Goal: Task Accomplishment & Management: Manage account settings

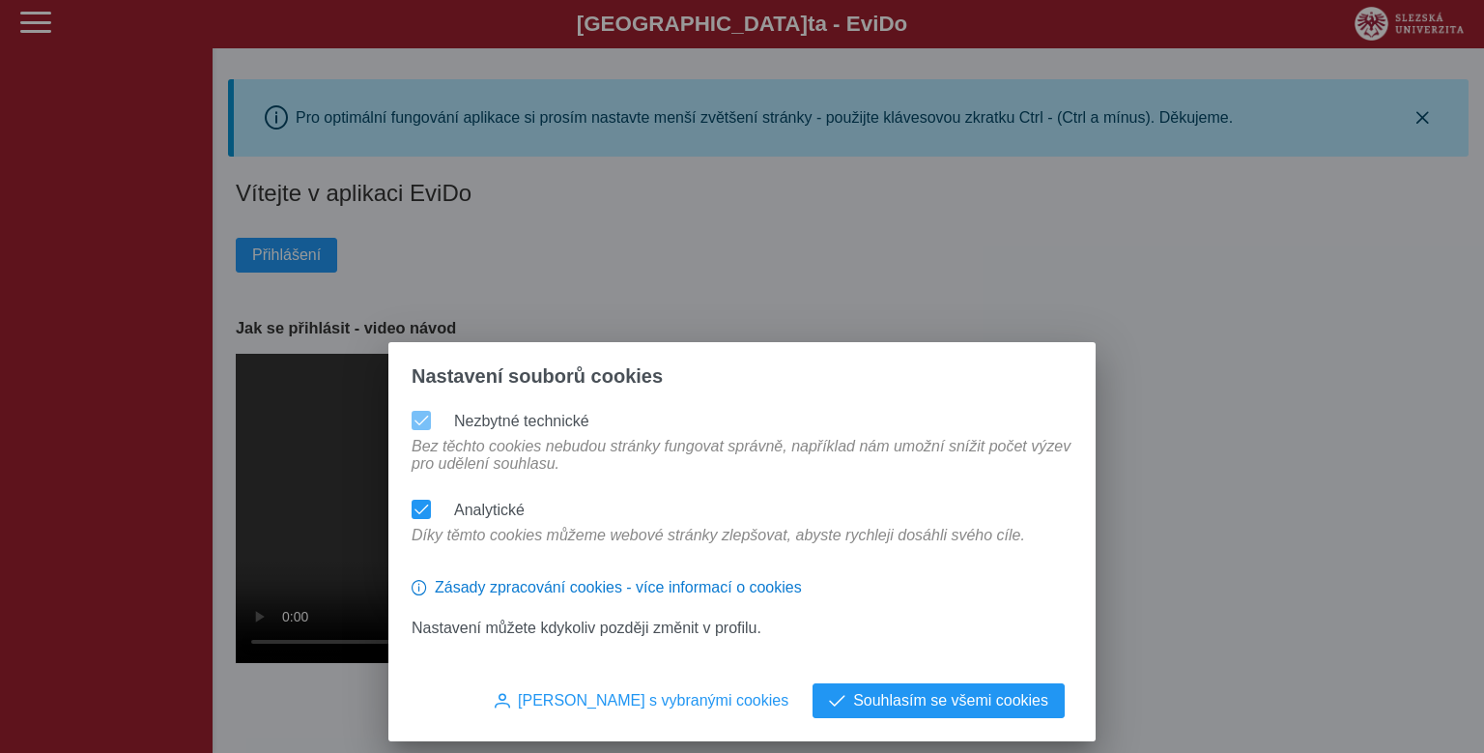
click at [427, 502] on span at bounding box center [422, 509] width 14 height 14
click at [644, 703] on span "Souhlasím s vybranými cookies" at bounding box center [653, 700] width 271 height 17
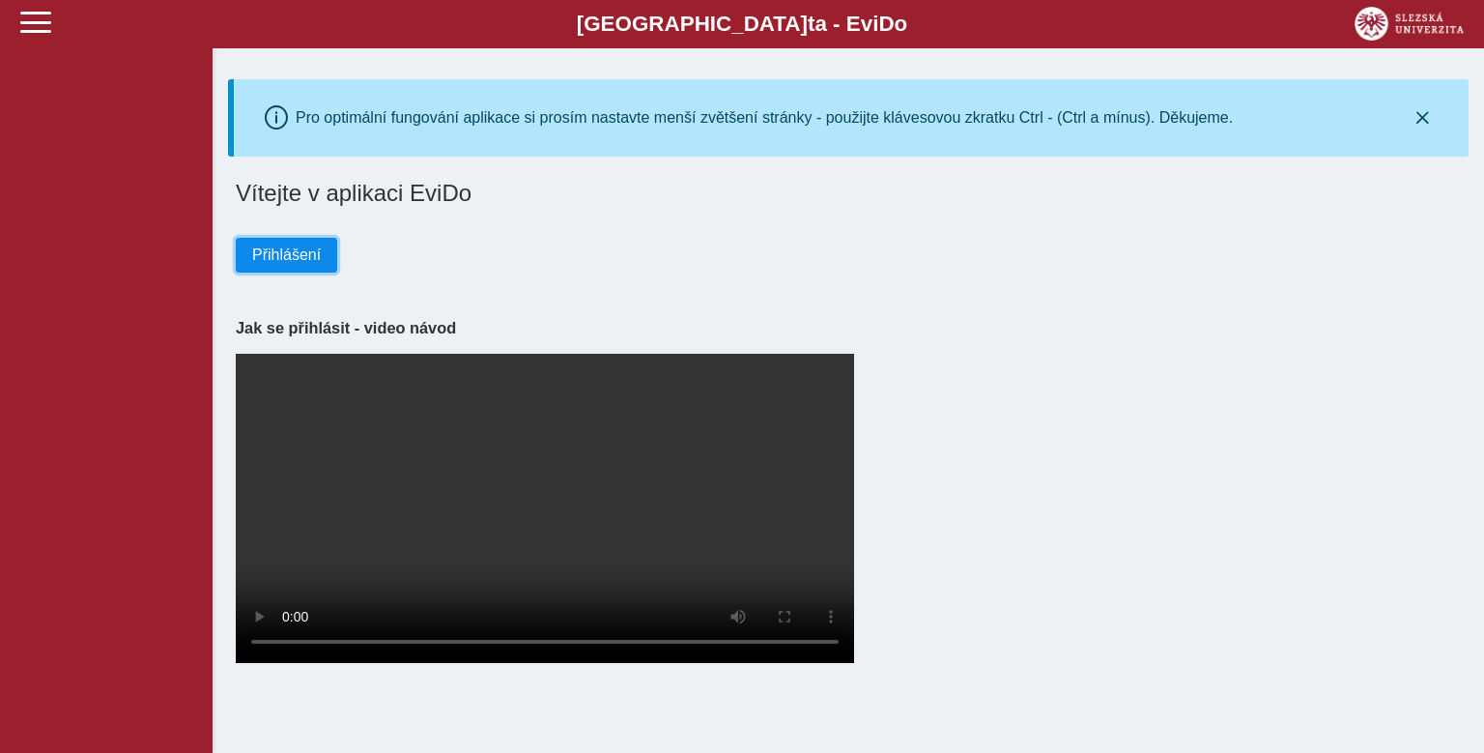
click at [297, 259] on span "Přihlášení" at bounding box center [286, 254] width 69 height 17
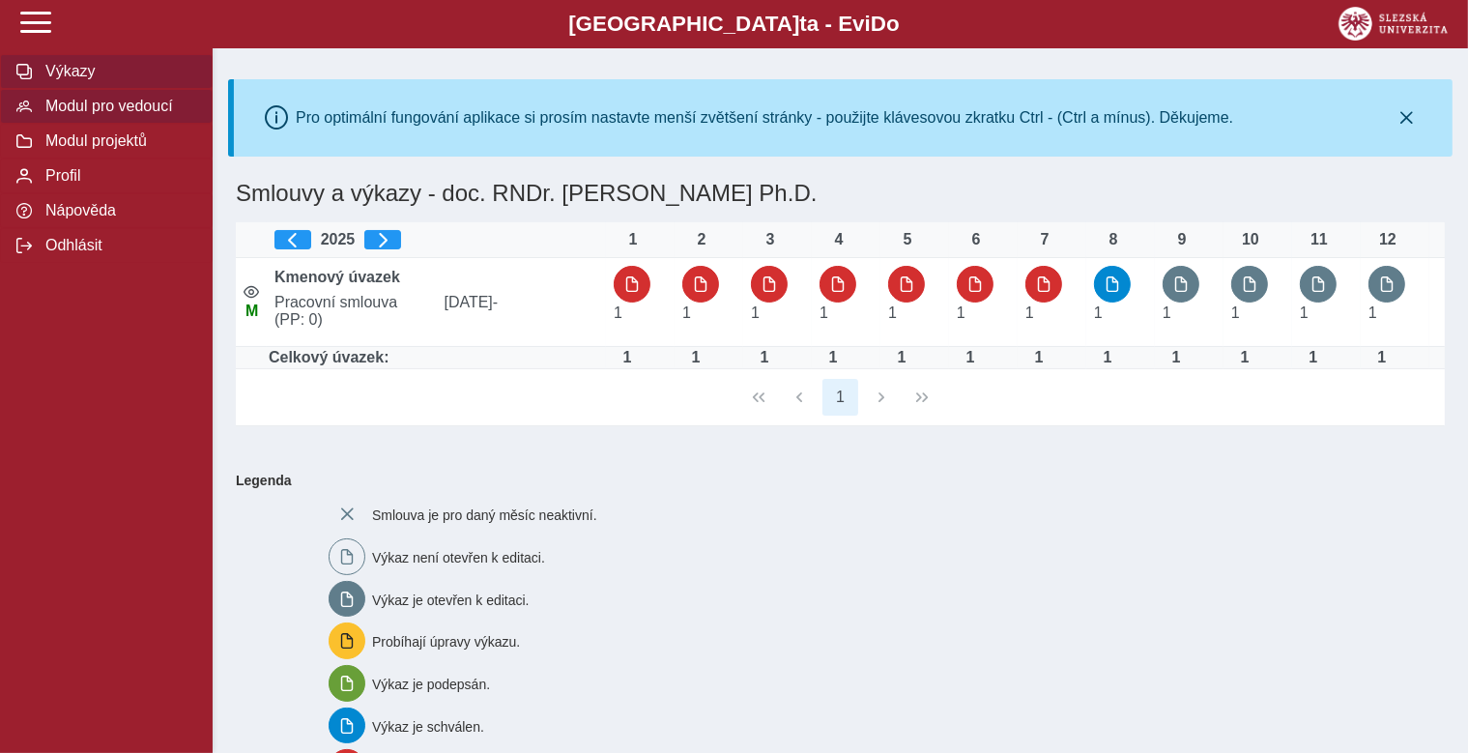
click at [147, 124] on button "Modul pro vedoucí" at bounding box center [106, 106] width 213 height 35
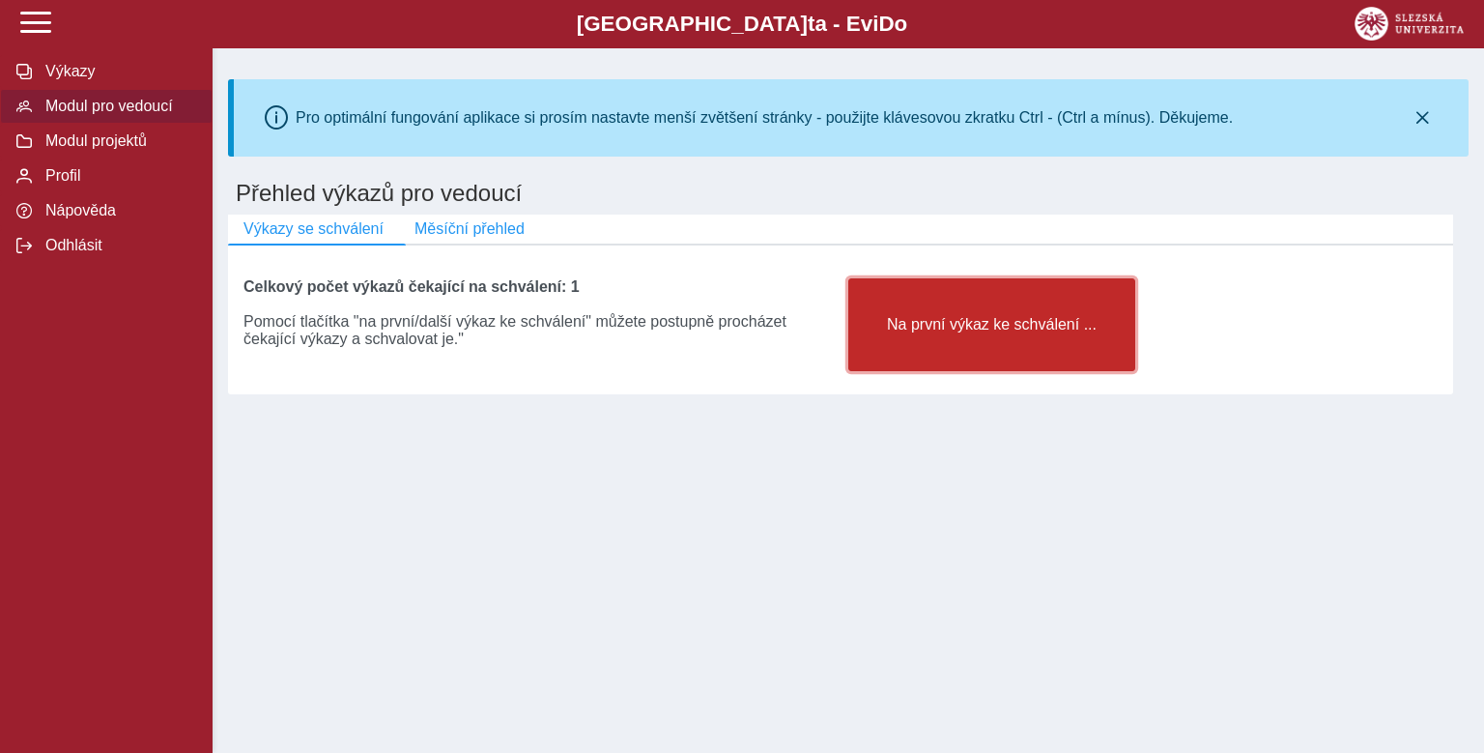
click at [907, 314] on button "Na první výkaz ke schválení ..." at bounding box center [991, 324] width 287 height 93
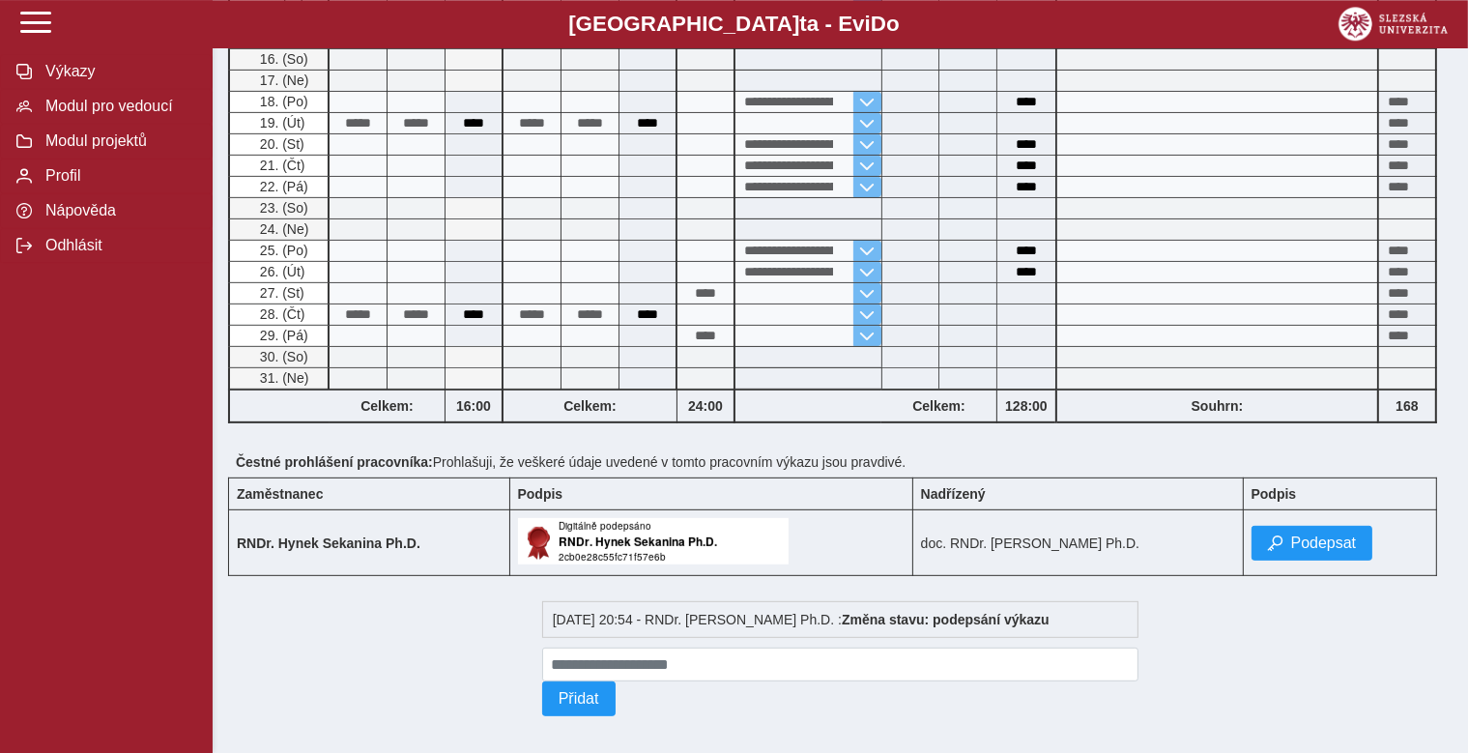
scroll to position [727, 0]
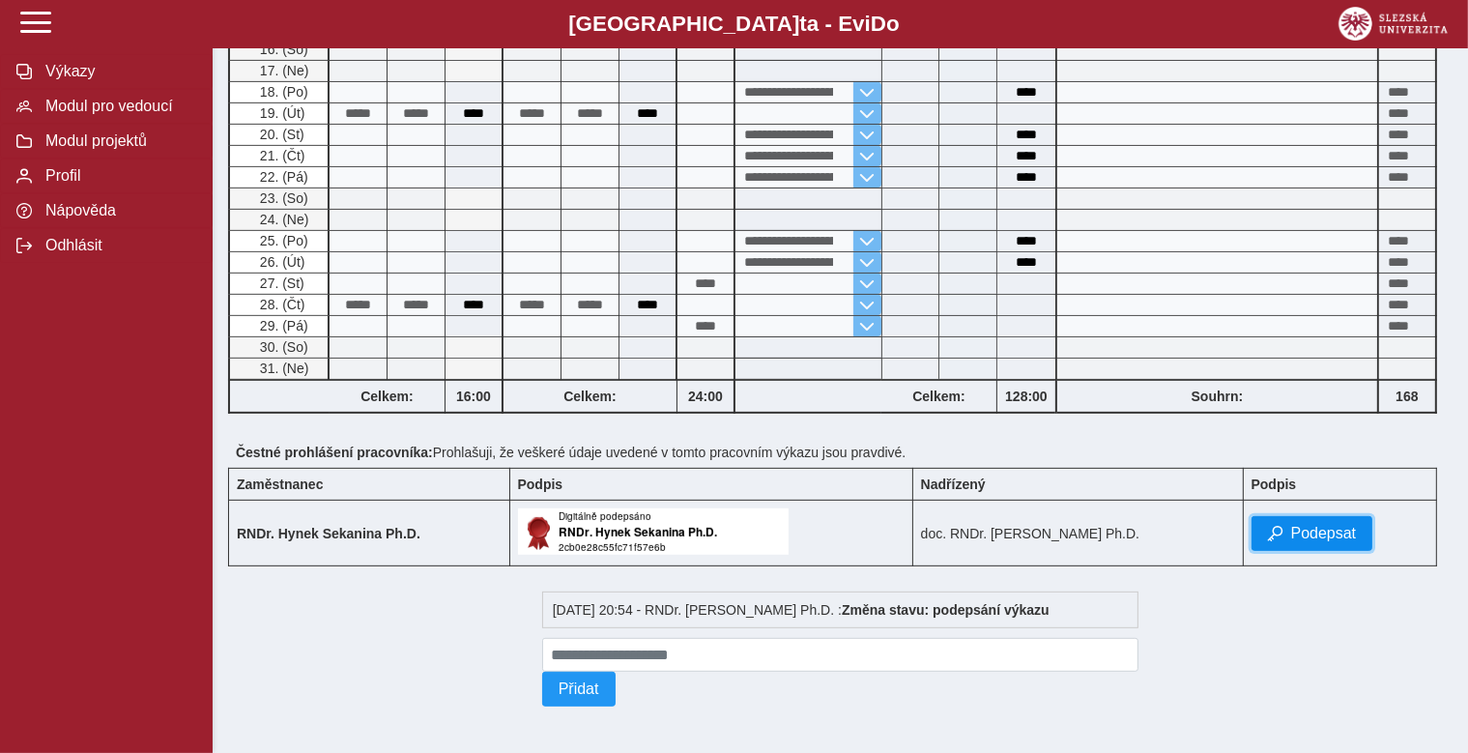
click at [1300, 526] on span "Podepsat" at bounding box center [1324, 533] width 66 height 17
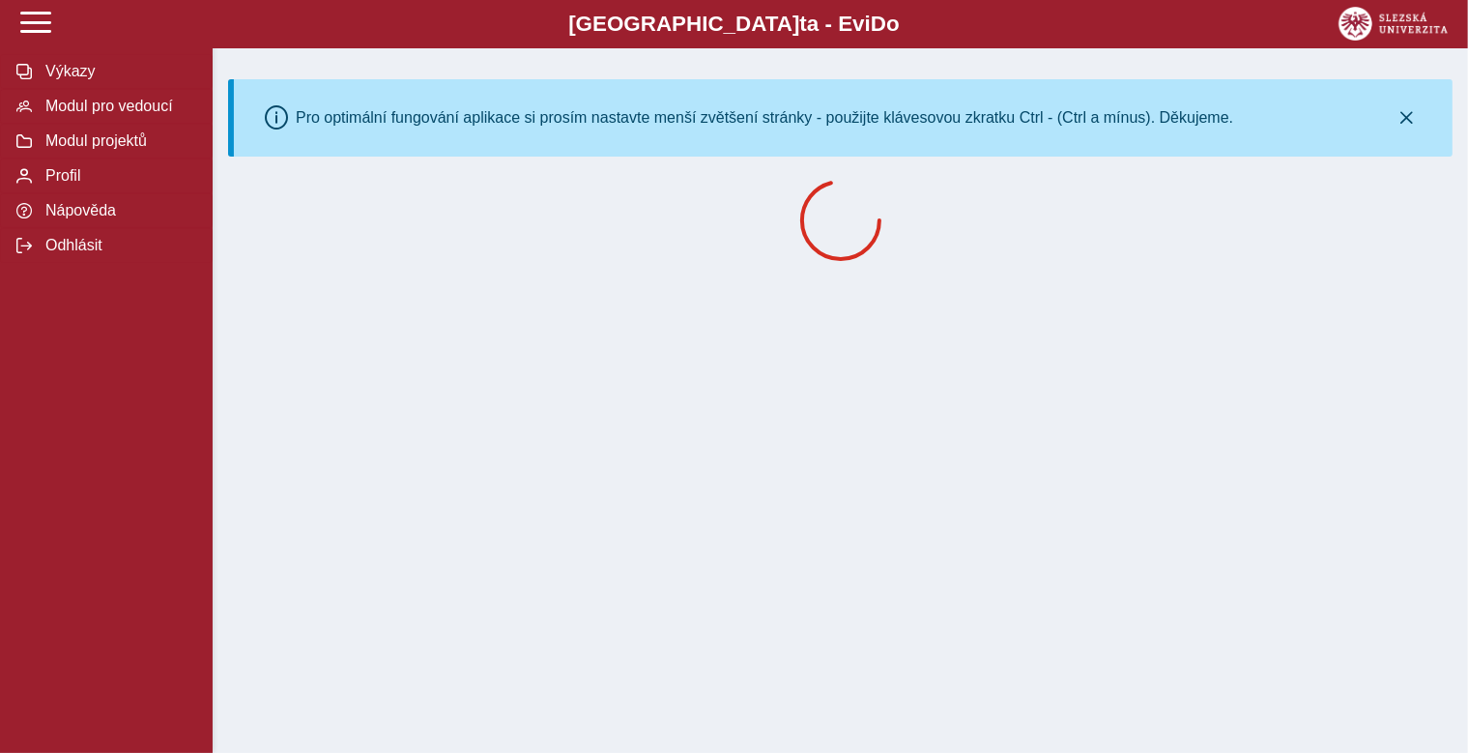
scroll to position [0, 0]
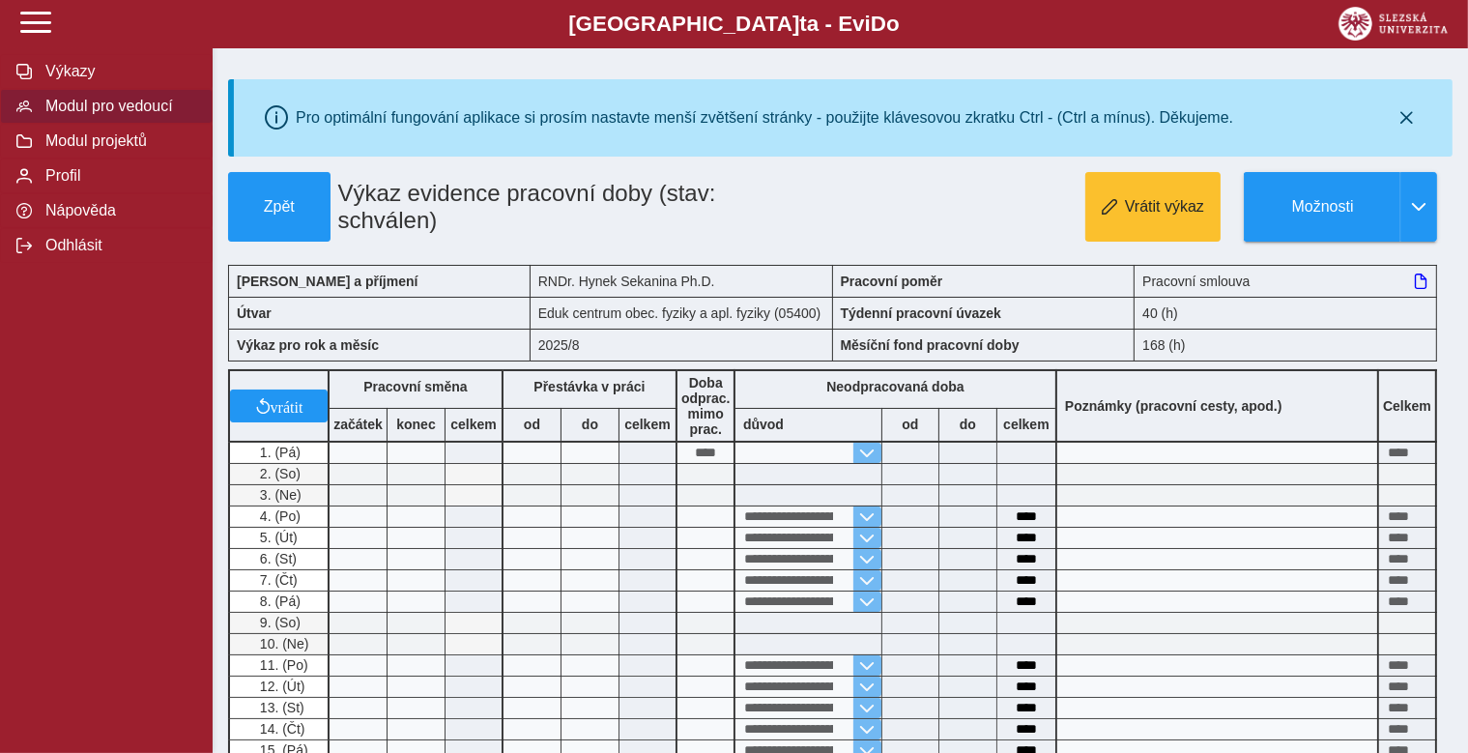
click at [86, 115] on span "Modul pro vedoucí" at bounding box center [118, 106] width 157 height 17
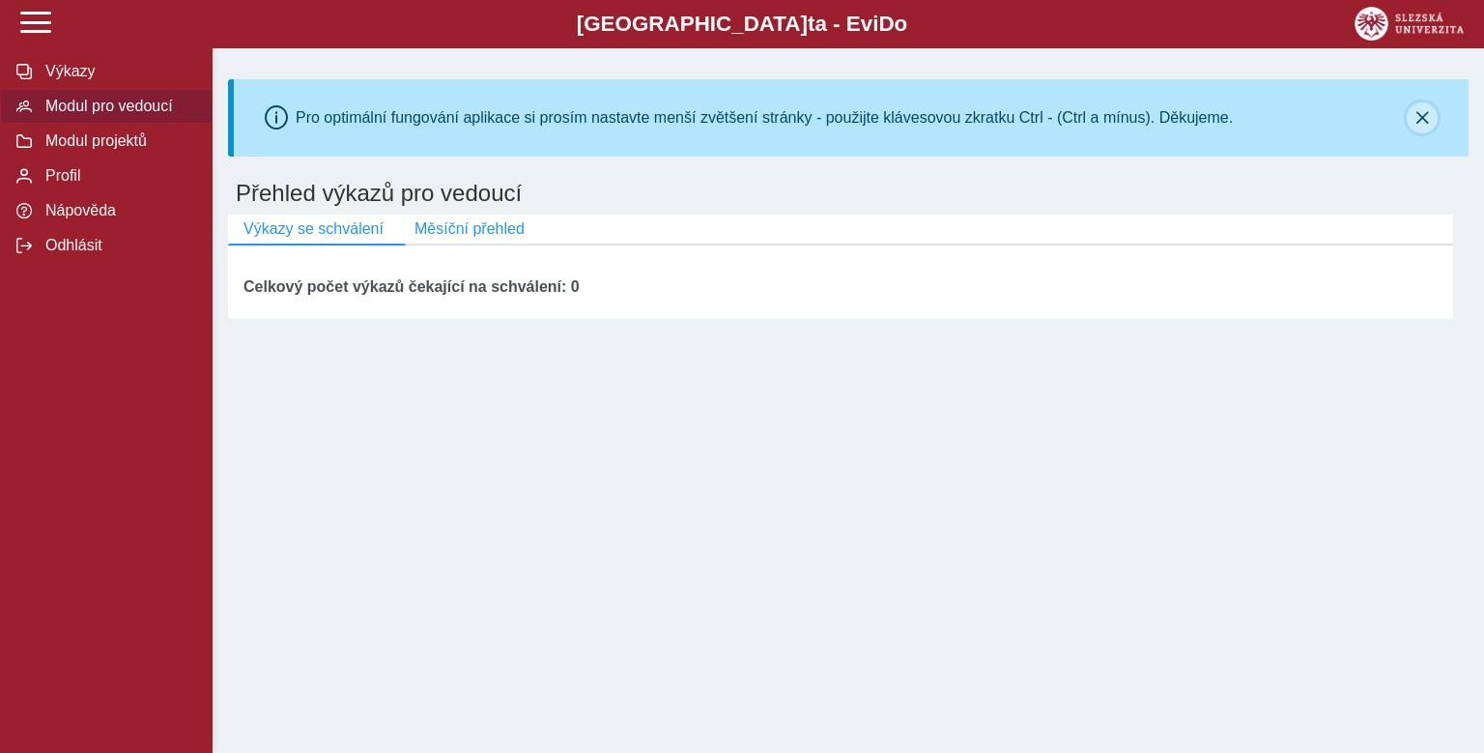
click at [1417, 118] on icon "button" at bounding box center [1422, 117] width 15 height 15
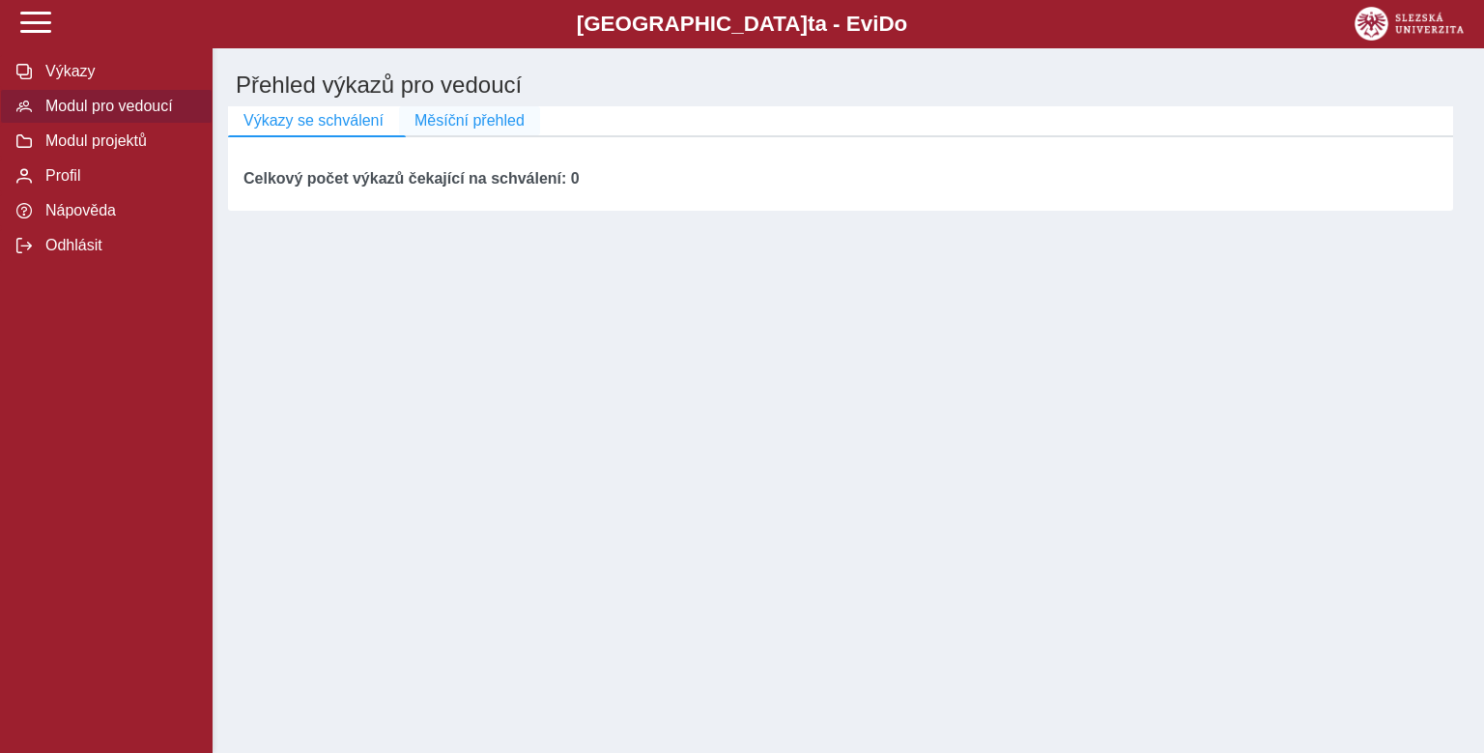
click at [468, 125] on span "Měsíční přehled" at bounding box center [470, 120] width 110 height 17
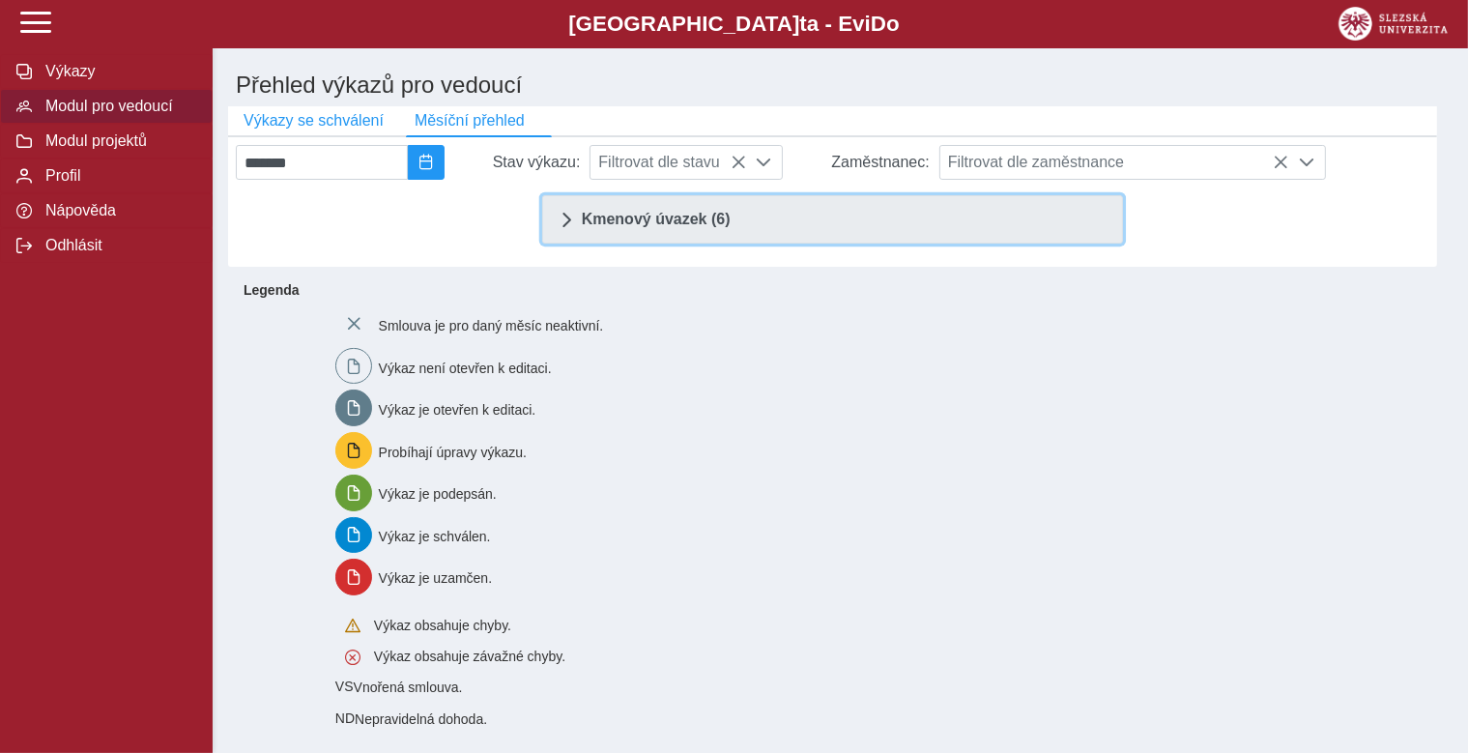
click at [749, 223] on link "Kmenový úvazek (6)" at bounding box center [833, 219] width 582 height 48
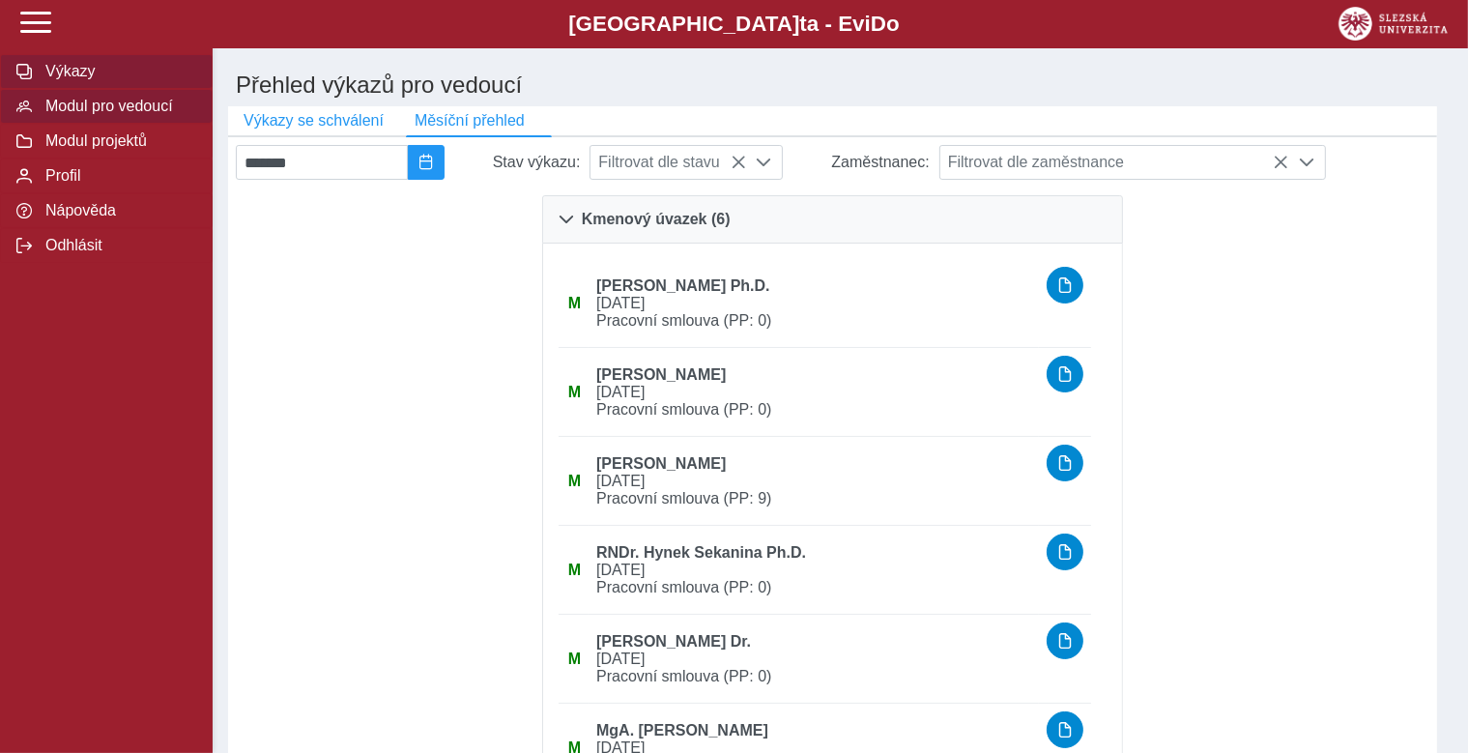
click at [110, 80] on span "Výkazy" at bounding box center [118, 71] width 157 height 17
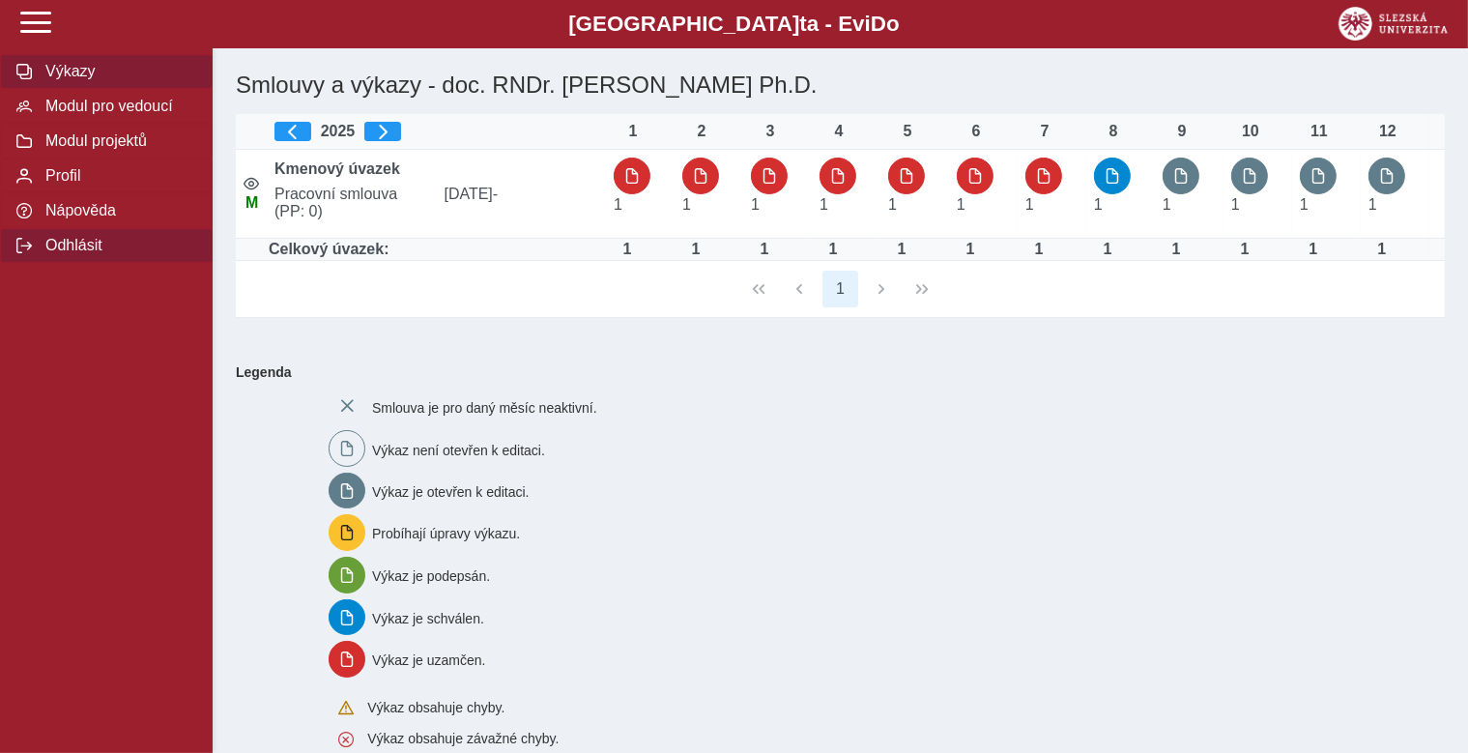
click at [49, 254] on span "Odhlásit" at bounding box center [118, 245] width 157 height 17
